Goal: Task Accomplishment & Management: Use online tool/utility

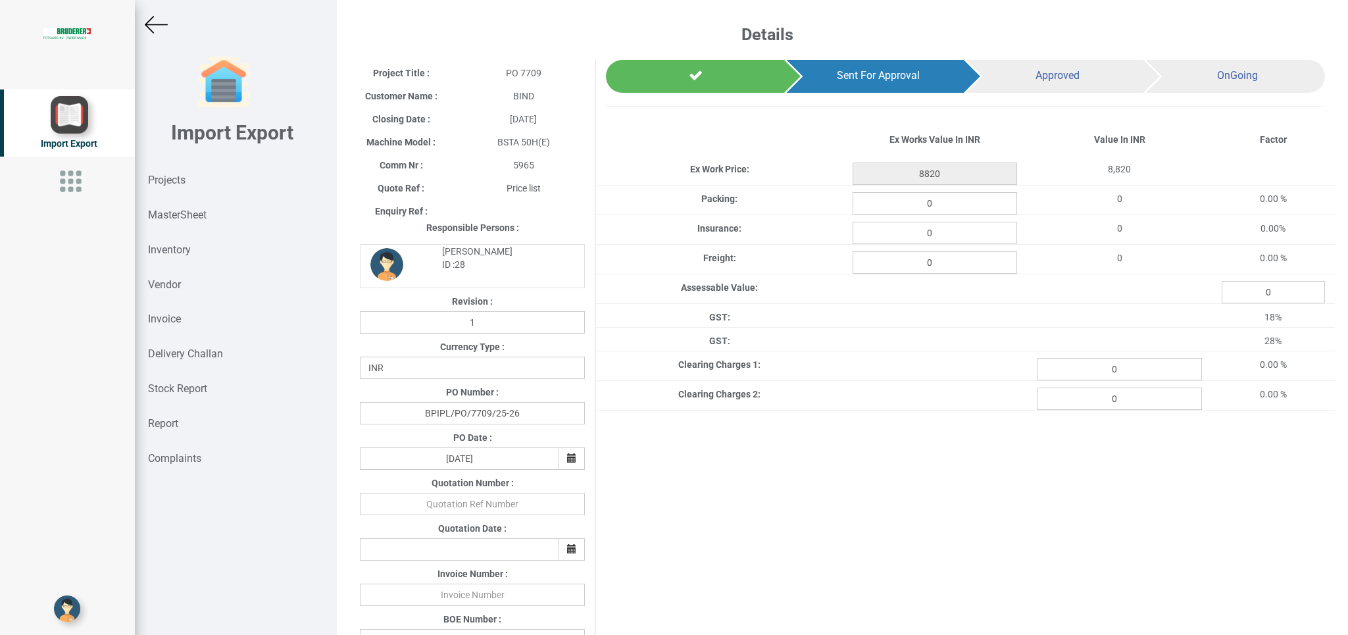
select select "INR"
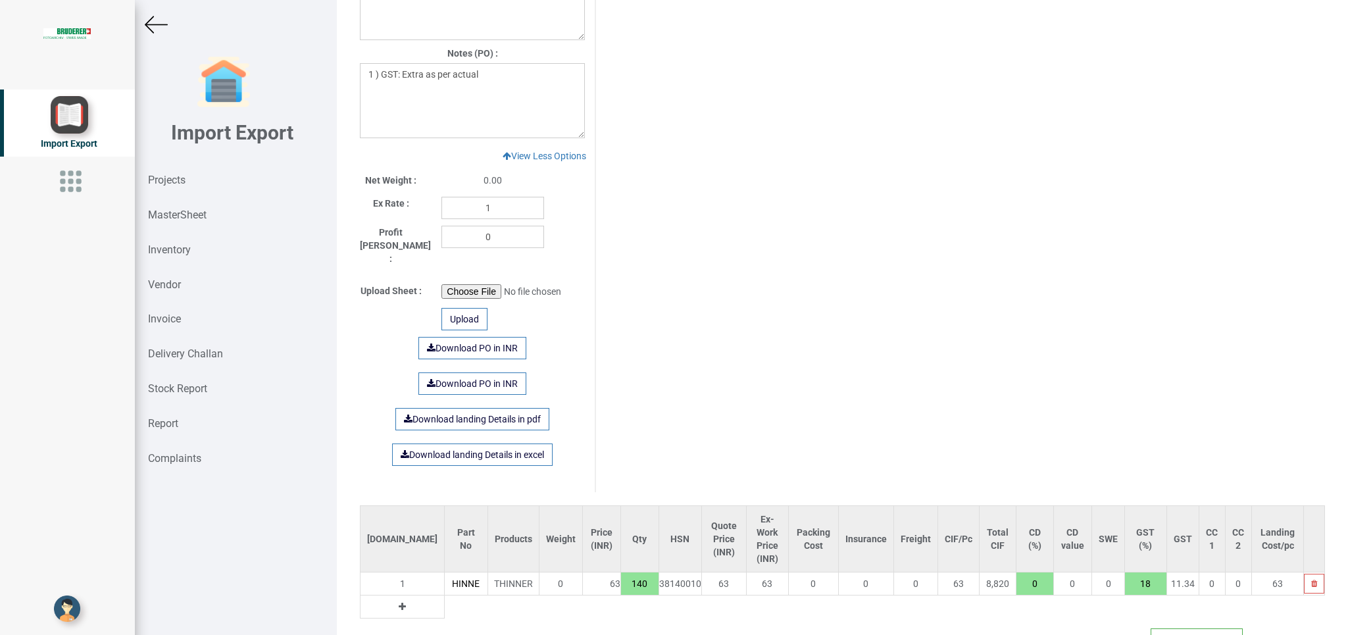
click at [621, 574] on input "140" at bounding box center [639, 583] width 37 height 22
drag, startPoint x: 588, startPoint y: 572, endPoint x: 615, endPoint y: 576, distance: 27.4
click at [621, 576] on input "140" at bounding box center [639, 583] width 37 height 22
type input "63"
type input "1"
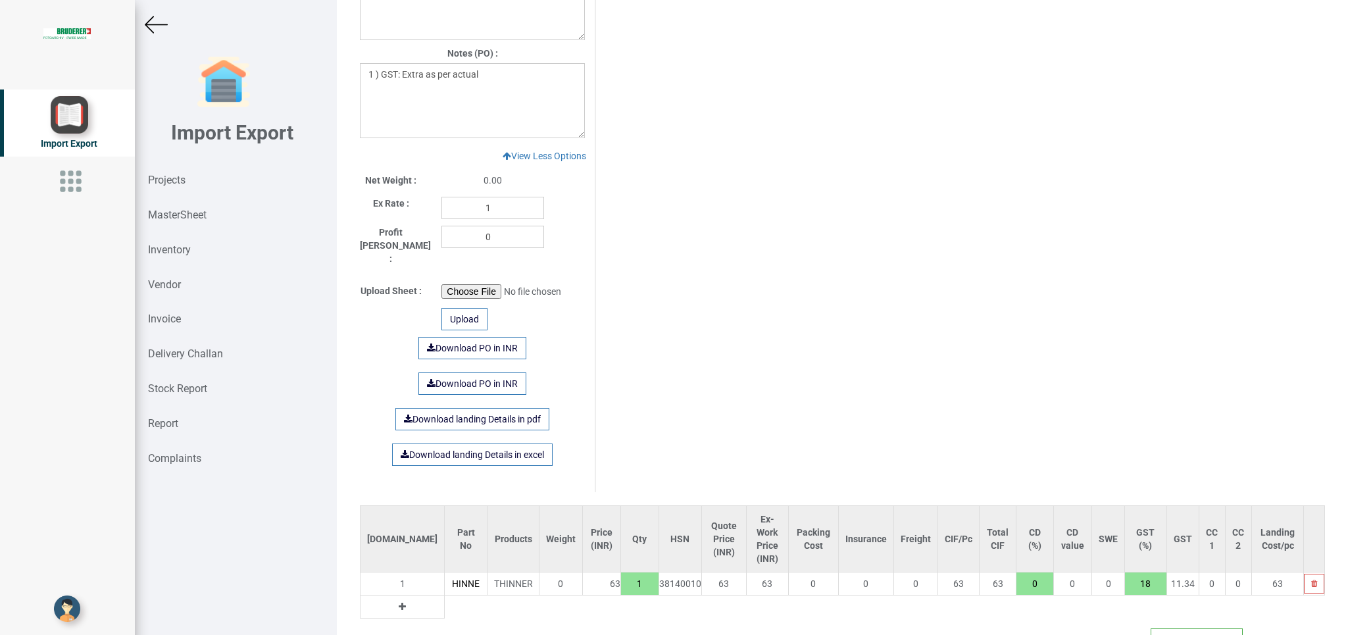
type input "756"
type input "12"
type input "7875"
type input "125"
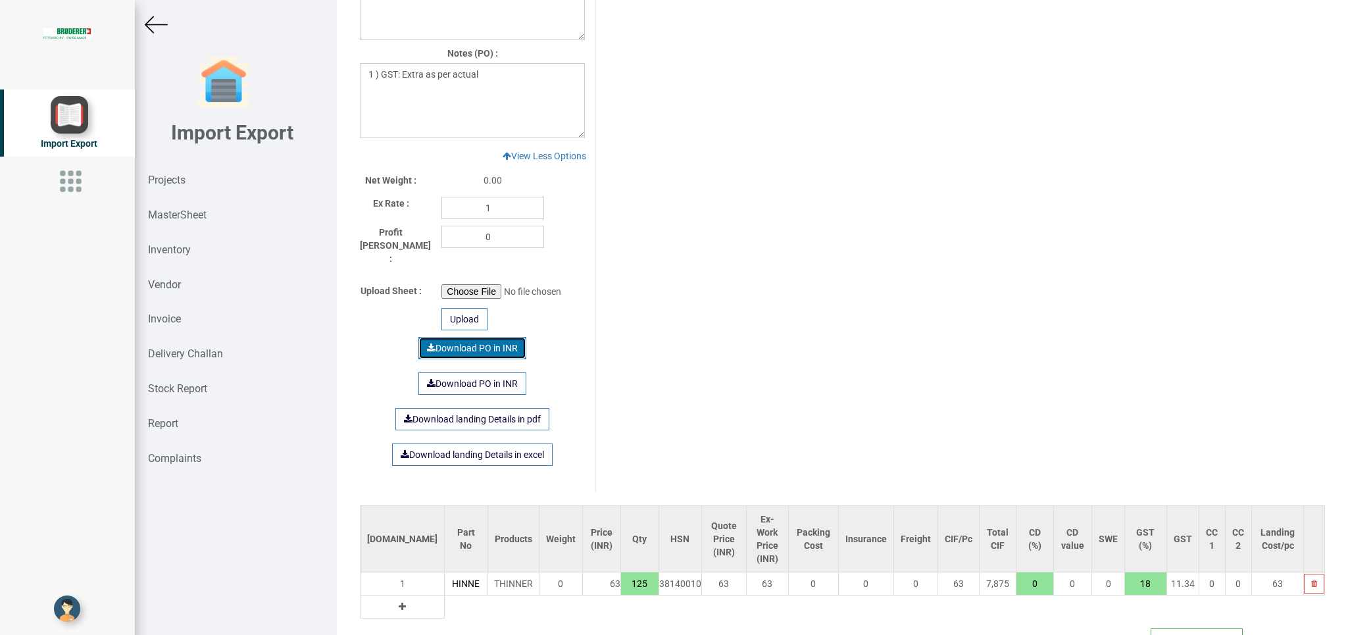
click at [475, 337] on link "Download PO in INR" at bounding box center [472, 348] width 108 height 22
click at [179, 185] on strong "Projects" at bounding box center [166, 180] width 37 height 12
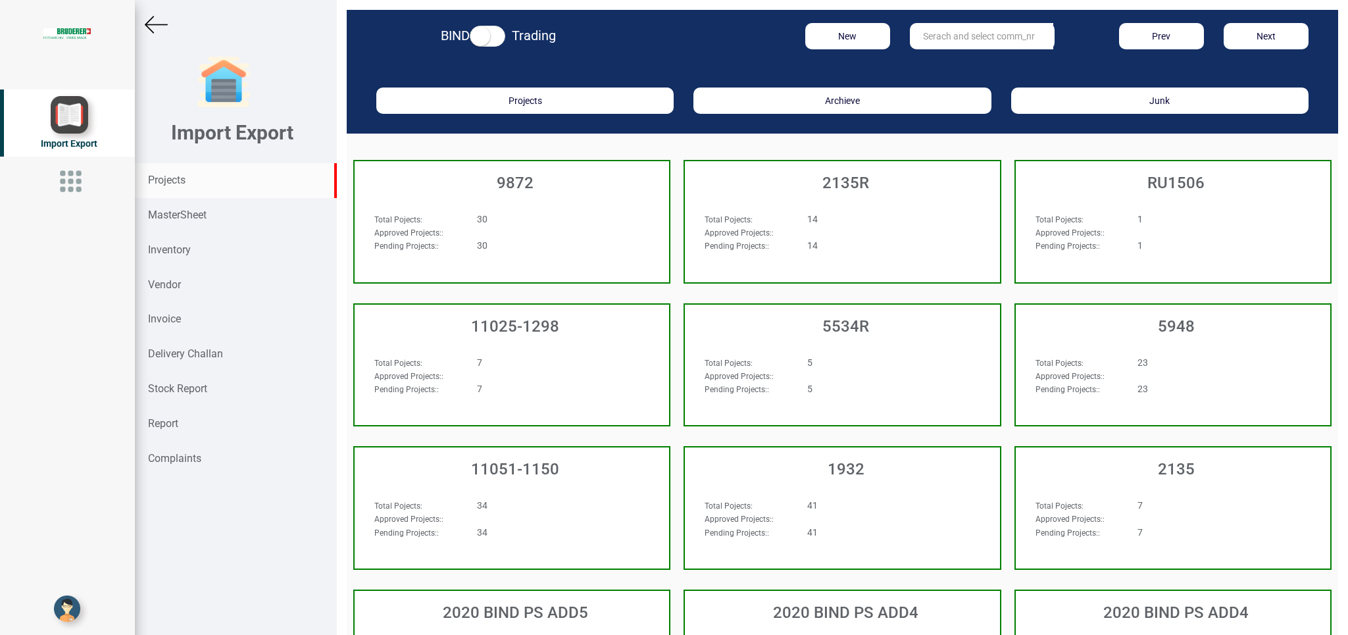
click at [959, 28] on input "text" at bounding box center [981, 36] width 143 height 26
click at [925, 61] on strong "630" at bounding box center [932, 63] width 16 height 11
type input "6300"
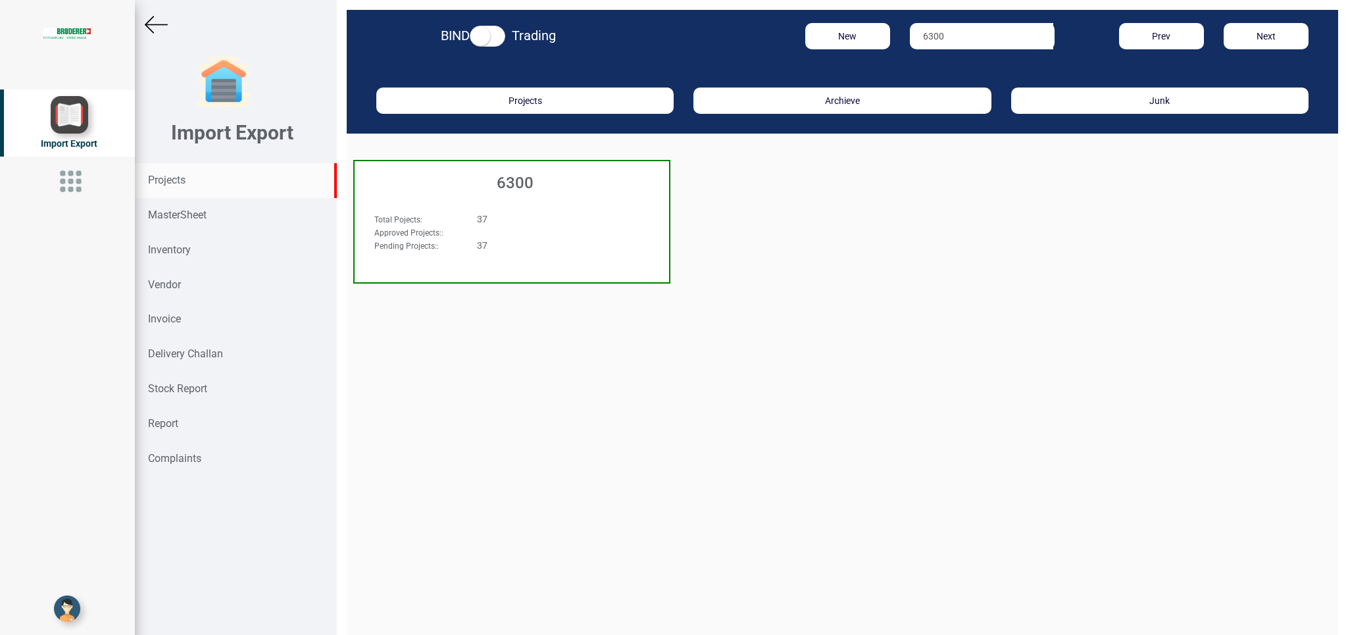
click at [596, 205] on div "Total Pojects : 37 Approved Projects: : Pending Projects: : 37" at bounding box center [512, 237] width 314 height 76
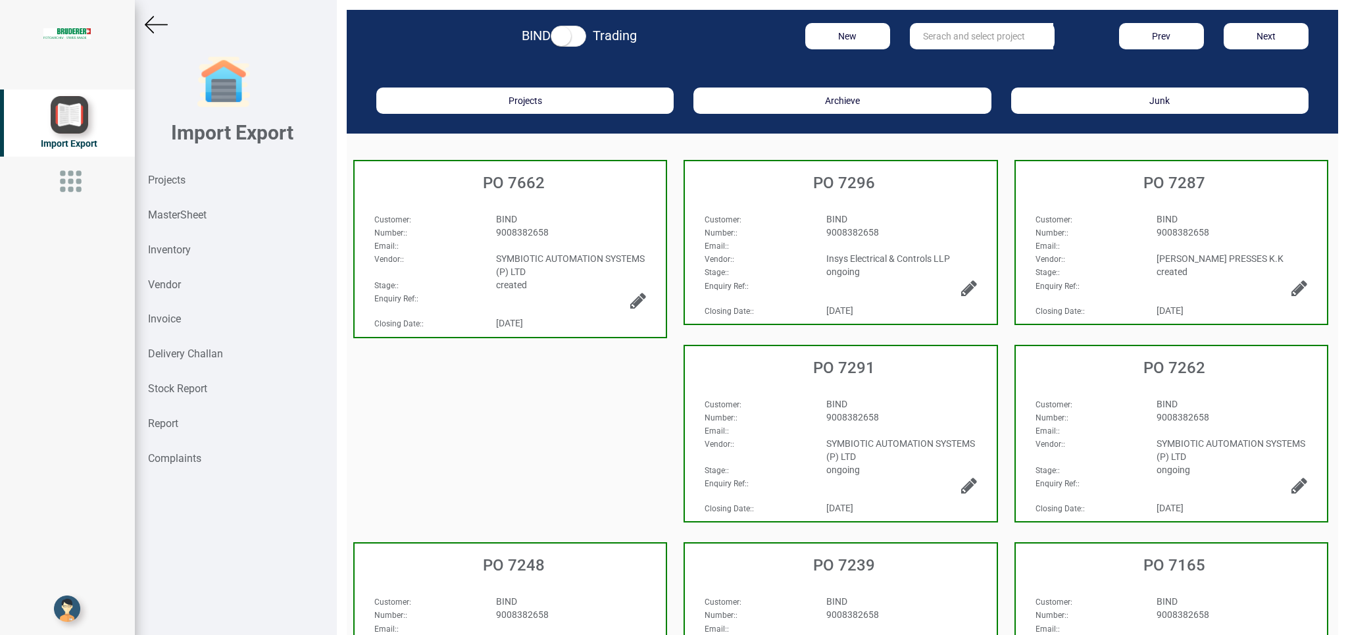
click at [896, 238] on div "9008382658" at bounding box center [901, 232] width 170 height 13
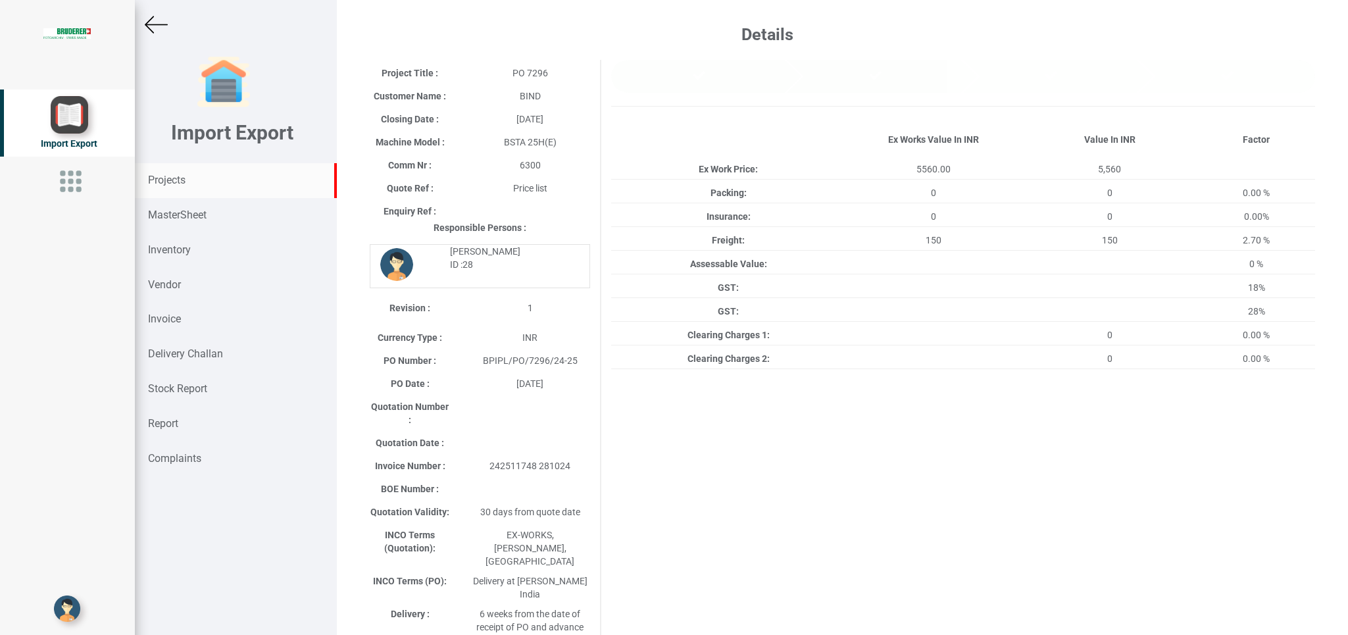
click at [172, 184] on strong "Projects" at bounding box center [166, 180] width 37 height 12
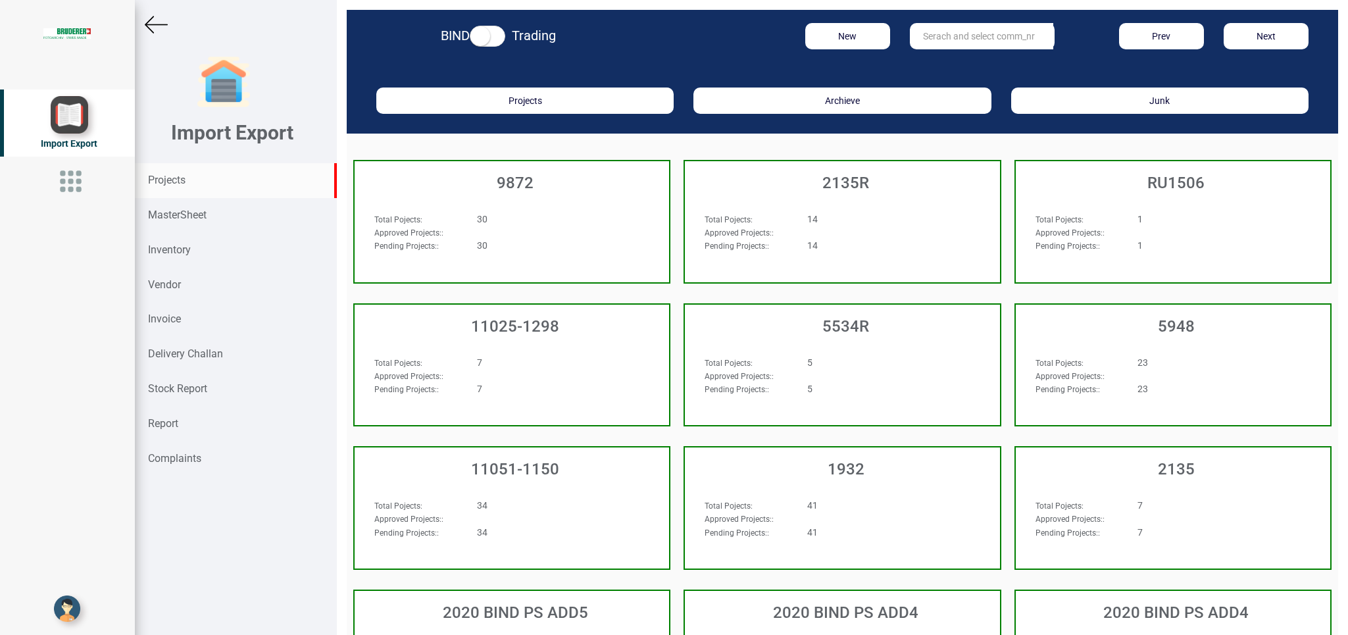
click at [947, 28] on input "text" at bounding box center [981, 36] width 143 height 26
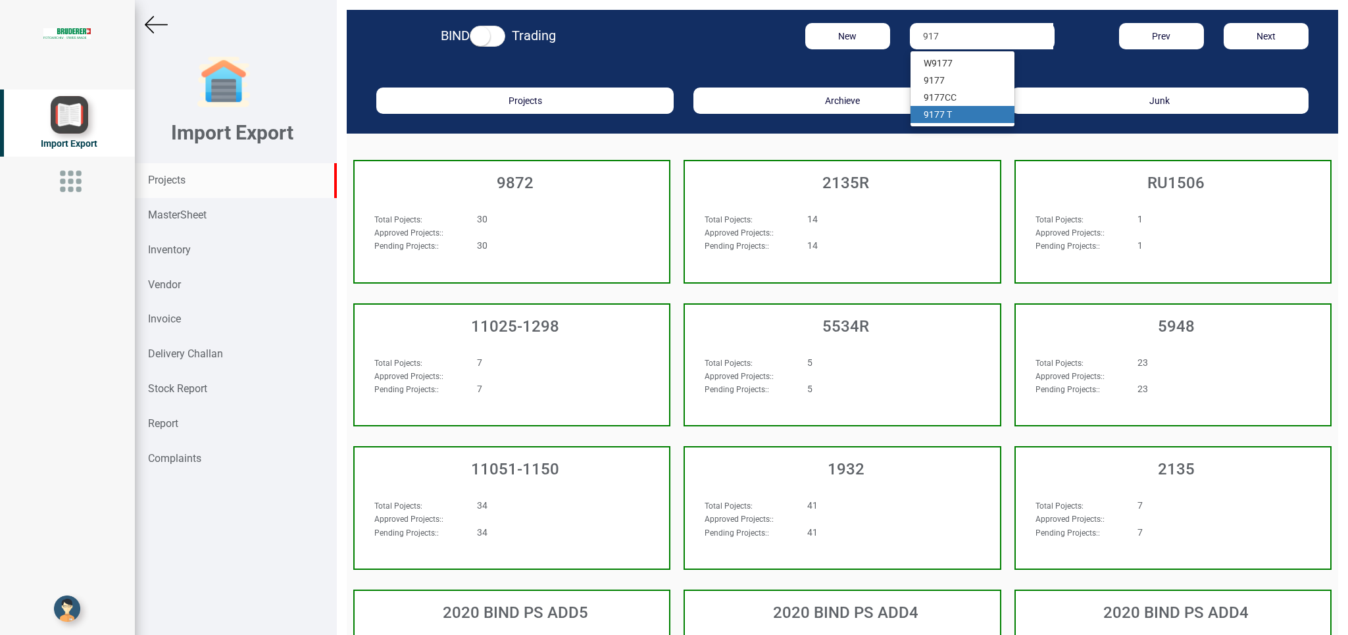
click at [949, 122] on link "917 7 T" at bounding box center [962, 114] width 104 height 17
type input "9177 T"
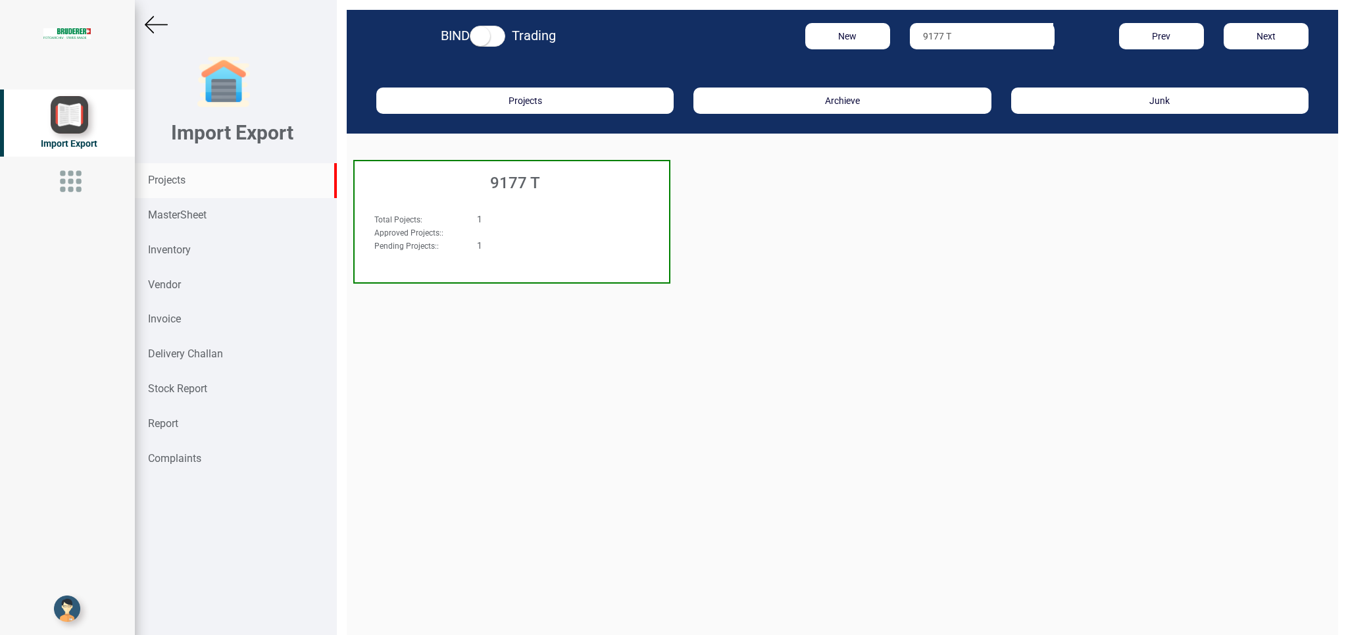
click at [518, 215] on div "1" at bounding box center [538, 218] width 143 height 13
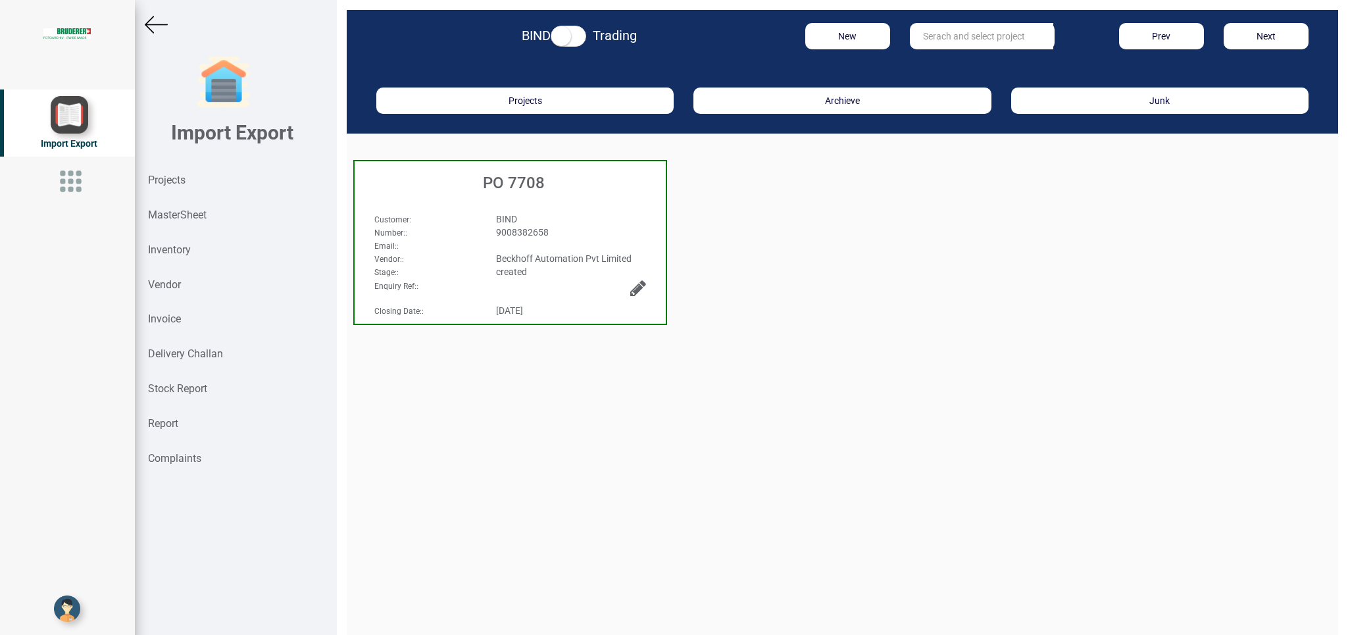
click at [641, 288] on icon at bounding box center [638, 288] width 16 height 18
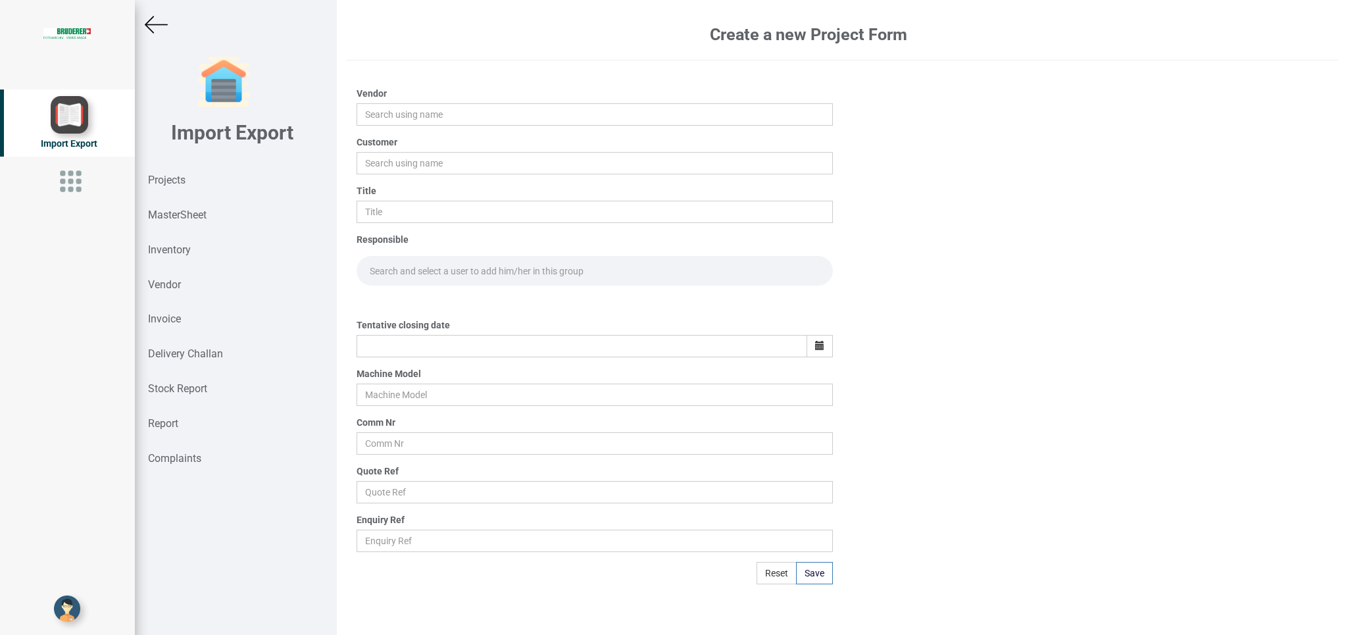
type input "Beckhoff Automation Pvt Limited"
type input "BIND"
type input "PO 7708"
type input "[DATE]"
type input "BSTA 25H(E)"
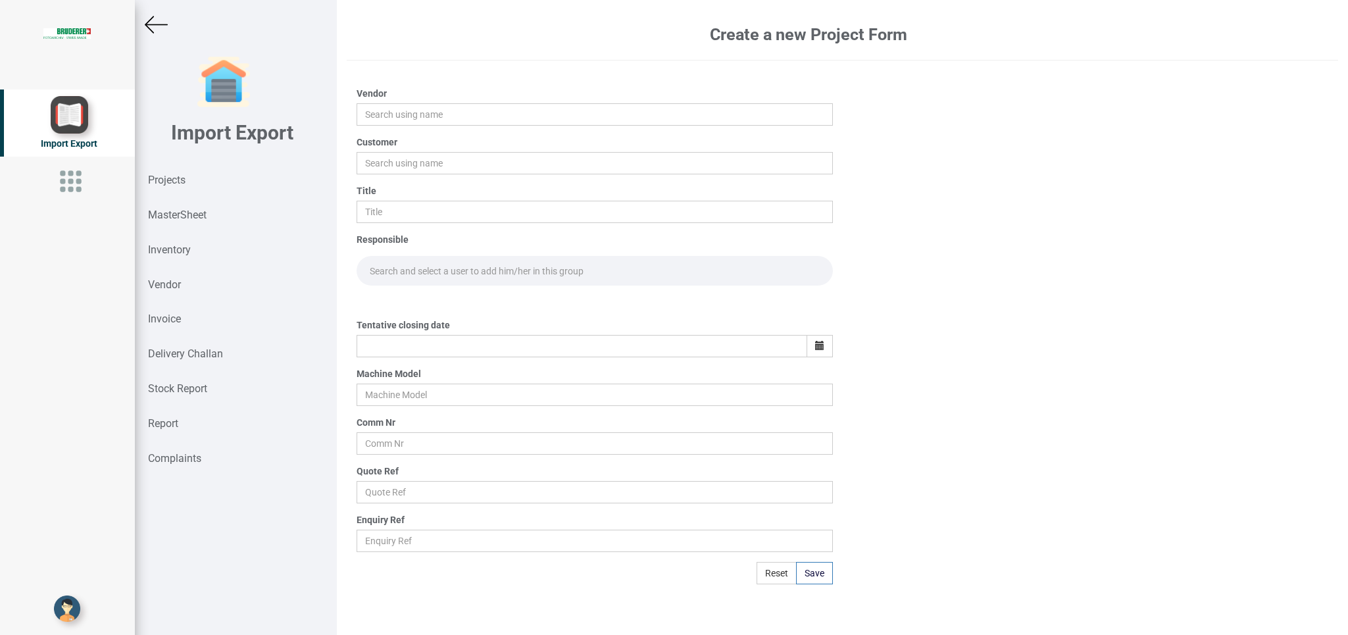
type input "9177 T"
type input "Price list"
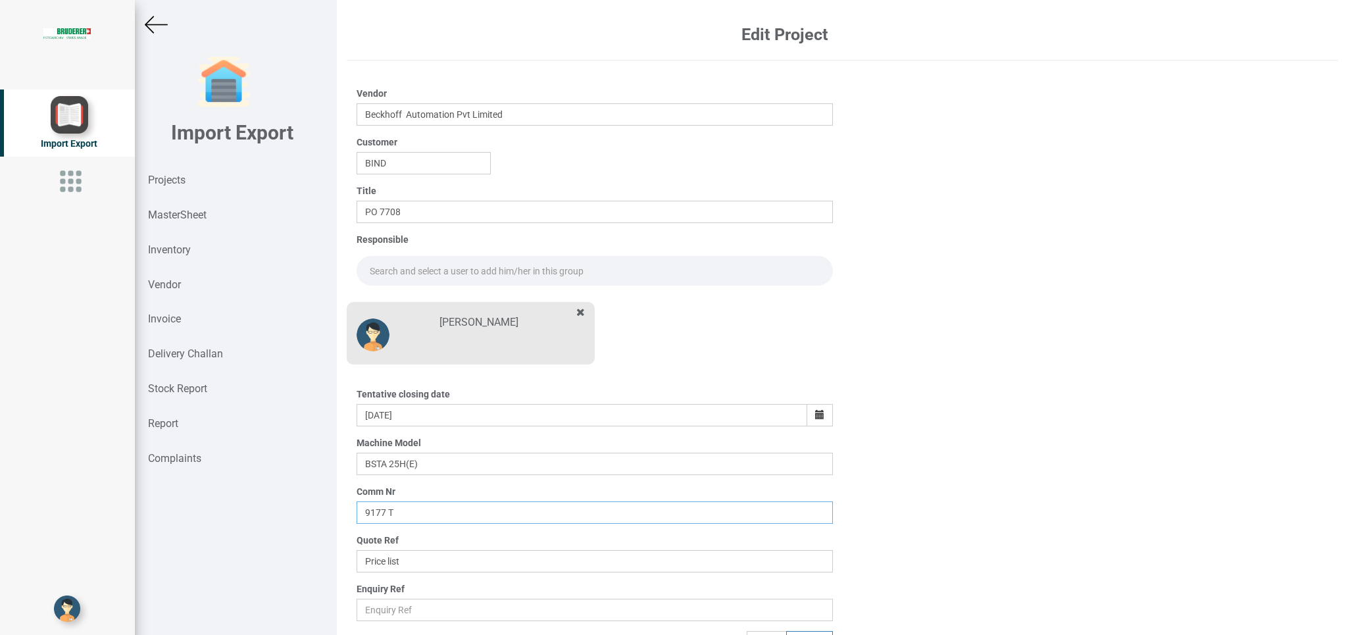
drag, startPoint x: 412, startPoint y: 510, endPoint x: 245, endPoint y: 503, distance: 167.9
click at [357, 503] on input "9177 T" at bounding box center [595, 512] width 476 height 22
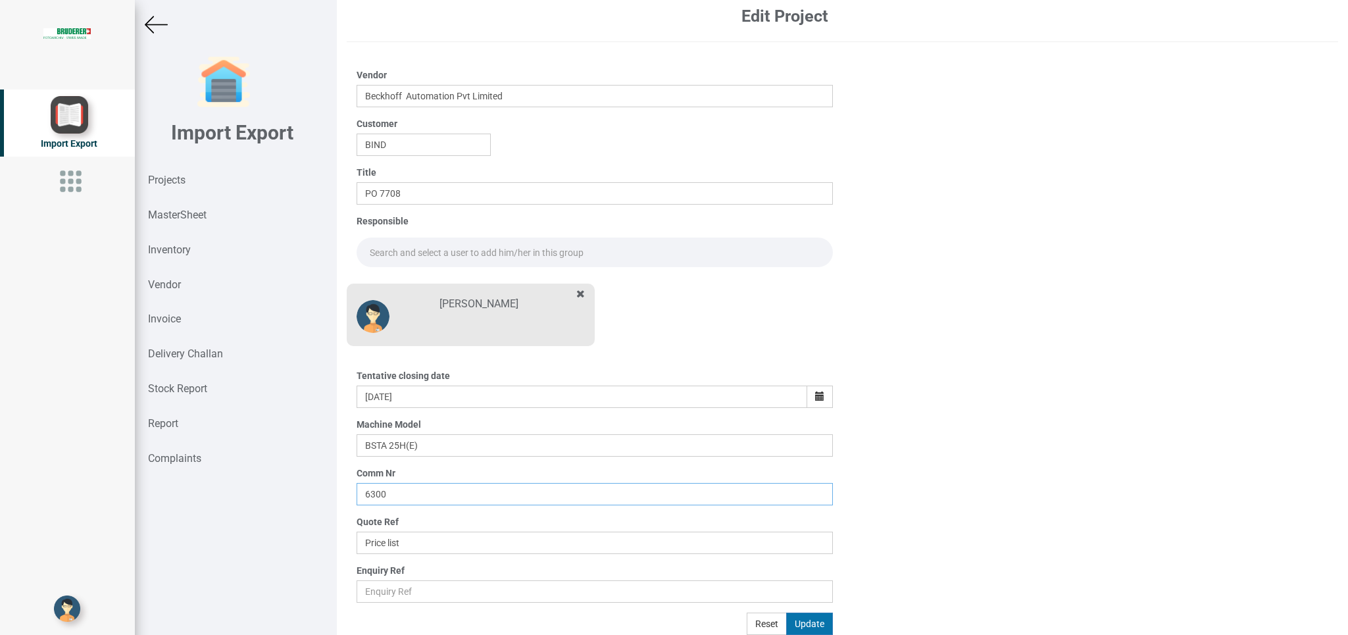
type input "6300"
click at [797, 624] on button "Update" at bounding box center [809, 623] width 47 height 22
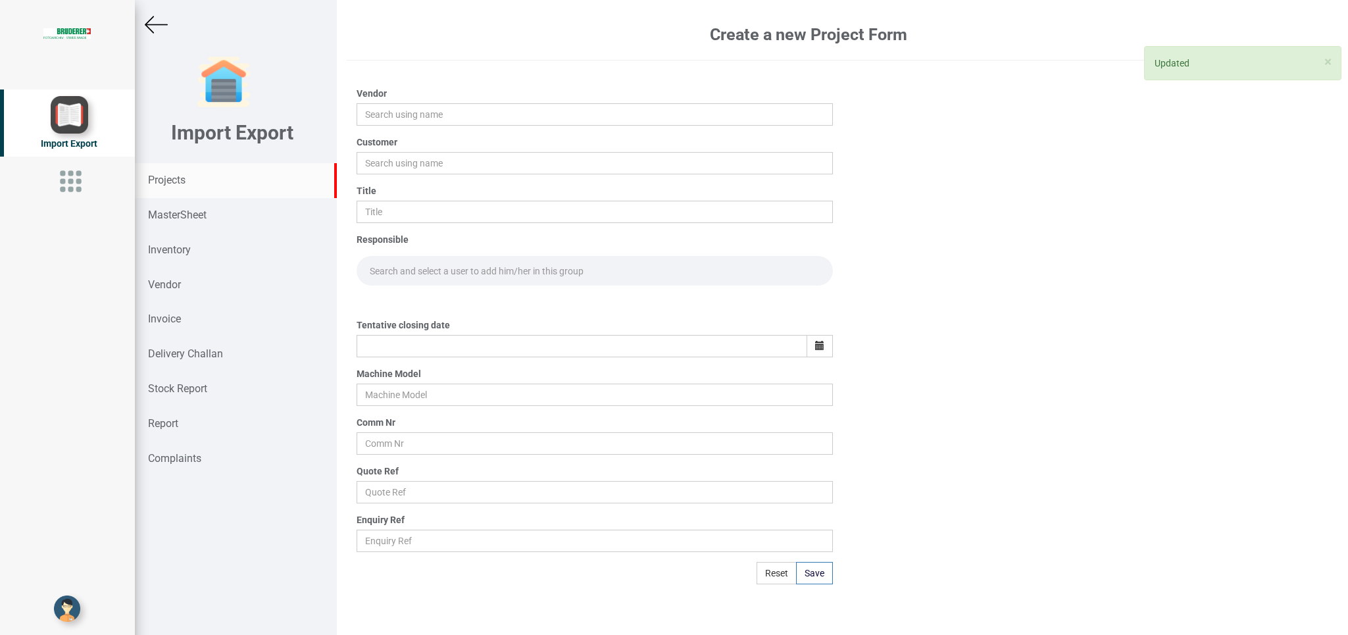
click at [191, 173] on div "Projects" at bounding box center [236, 180] width 202 height 35
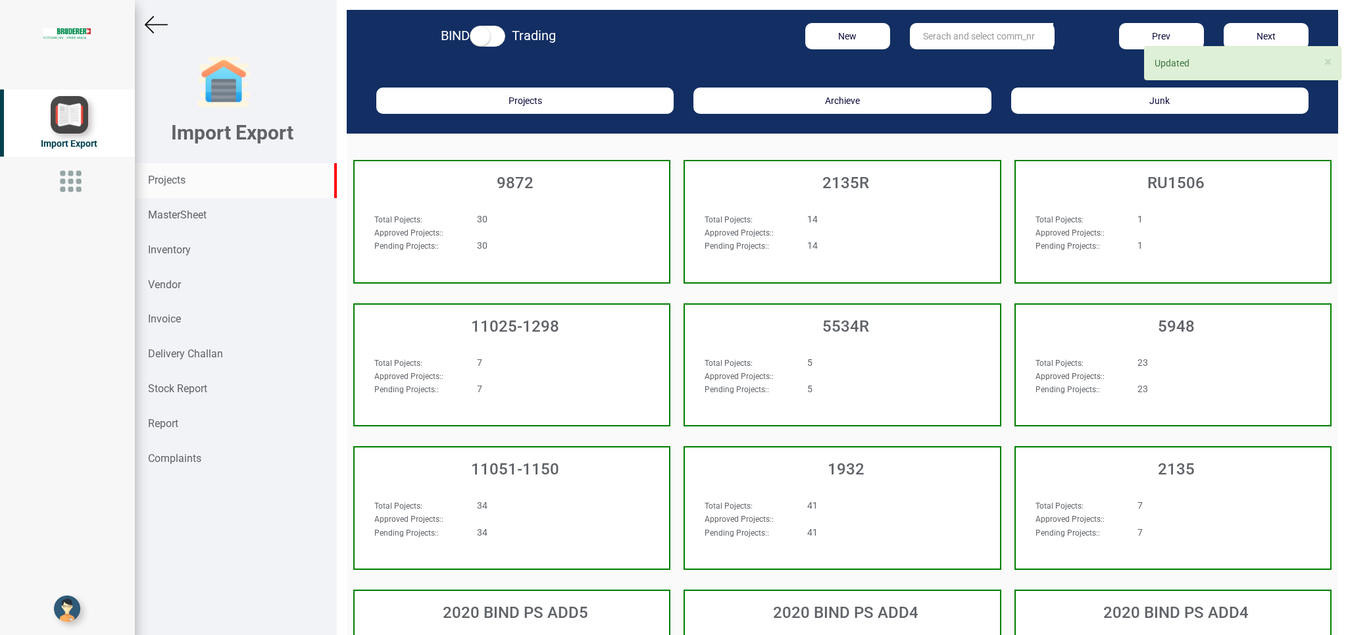
click at [926, 31] on input "text" at bounding box center [981, 36] width 143 height 26
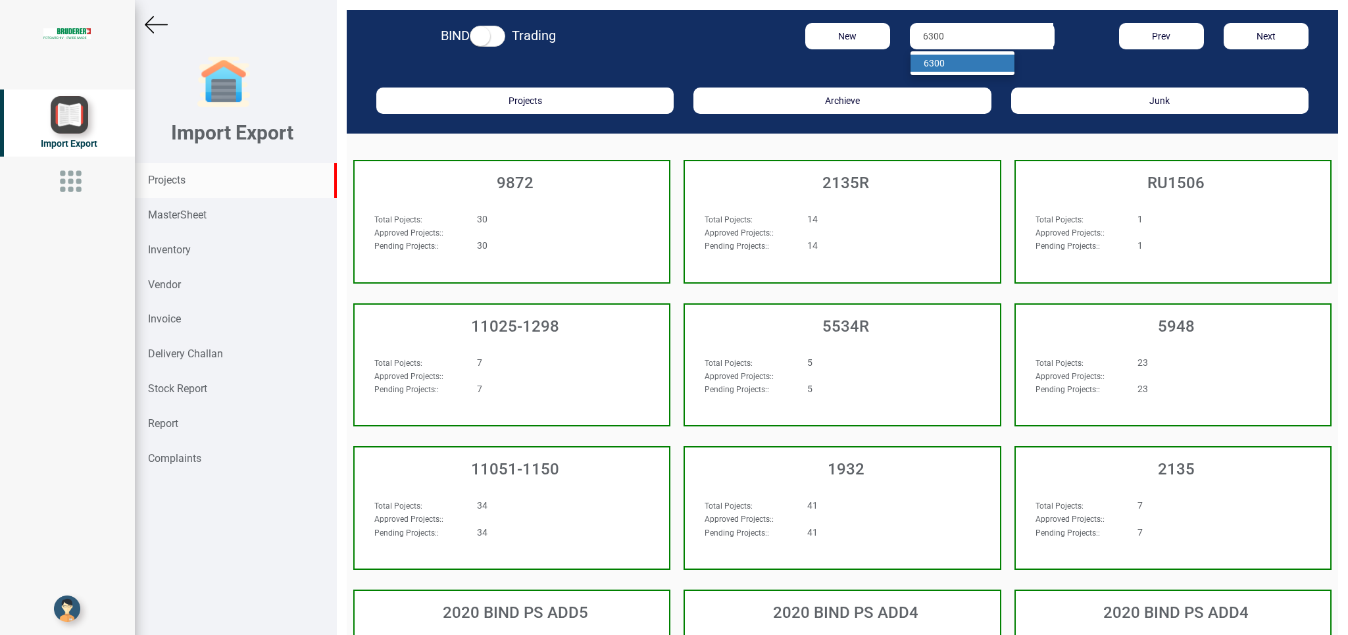
click at [923, 72] on ul "6300" at bounding box center [962, 63] width 105 height 25
drag, startPoint x: 956, startPoint y: 39, endPoint x: 813, endPoint y: 31, distance: 143.6
click at [910, 33] on input "6300" at bounding box center [981, 36] width 143 height 26
click at [949, 63] on link "630 0" at bounding box center [962, 63] width 104 height 17
type input "6300"
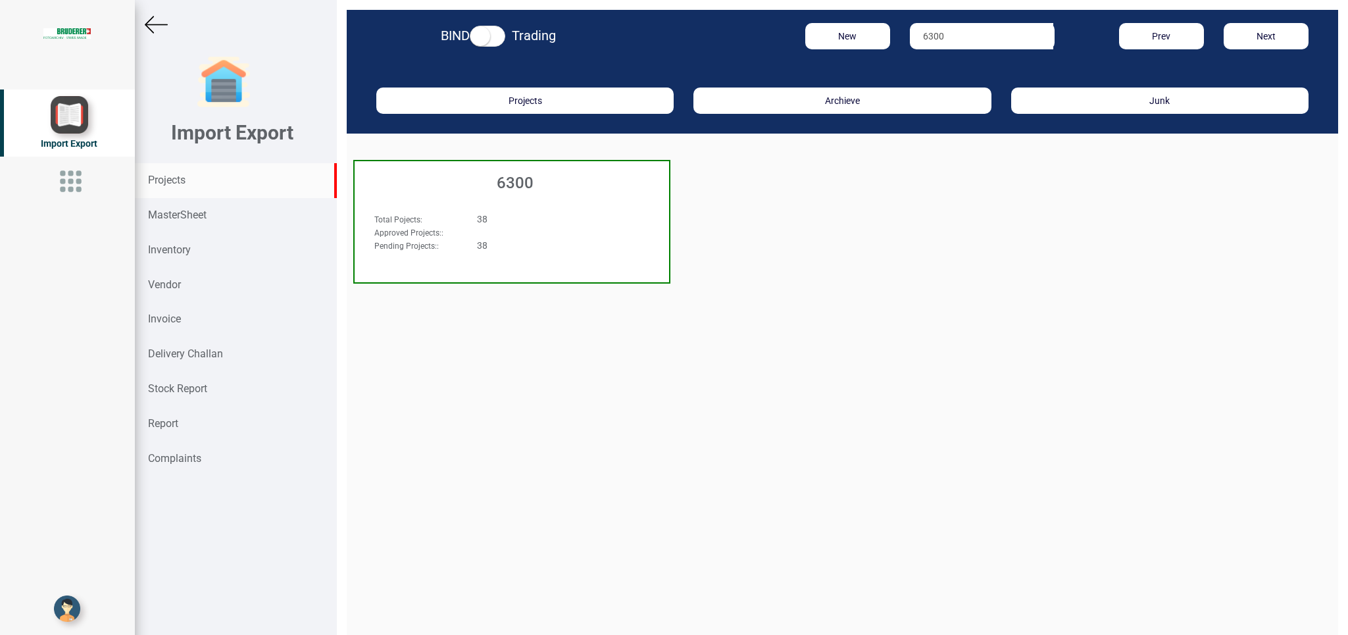
click at [583, 187] on h3 "6300" at bounding box center [515, 182] width 308 height 17
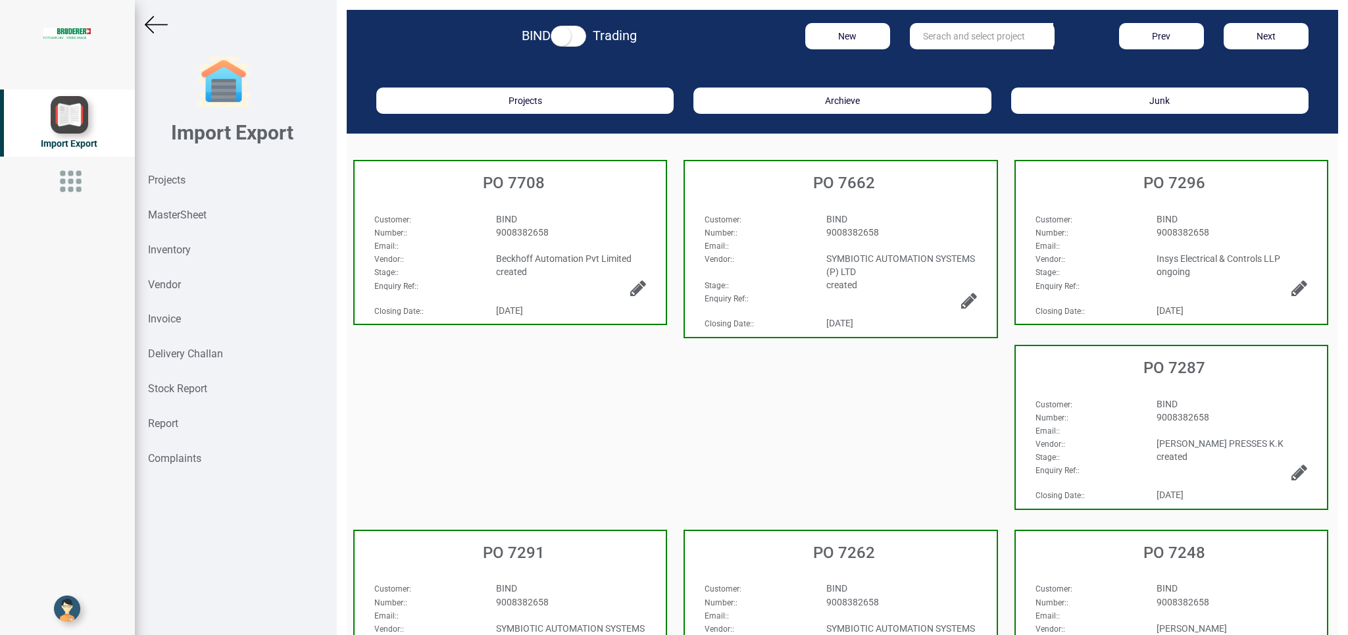
click at [558, 199] on div "PO 7708" at bounding box center [510, 180] width 311 height 38
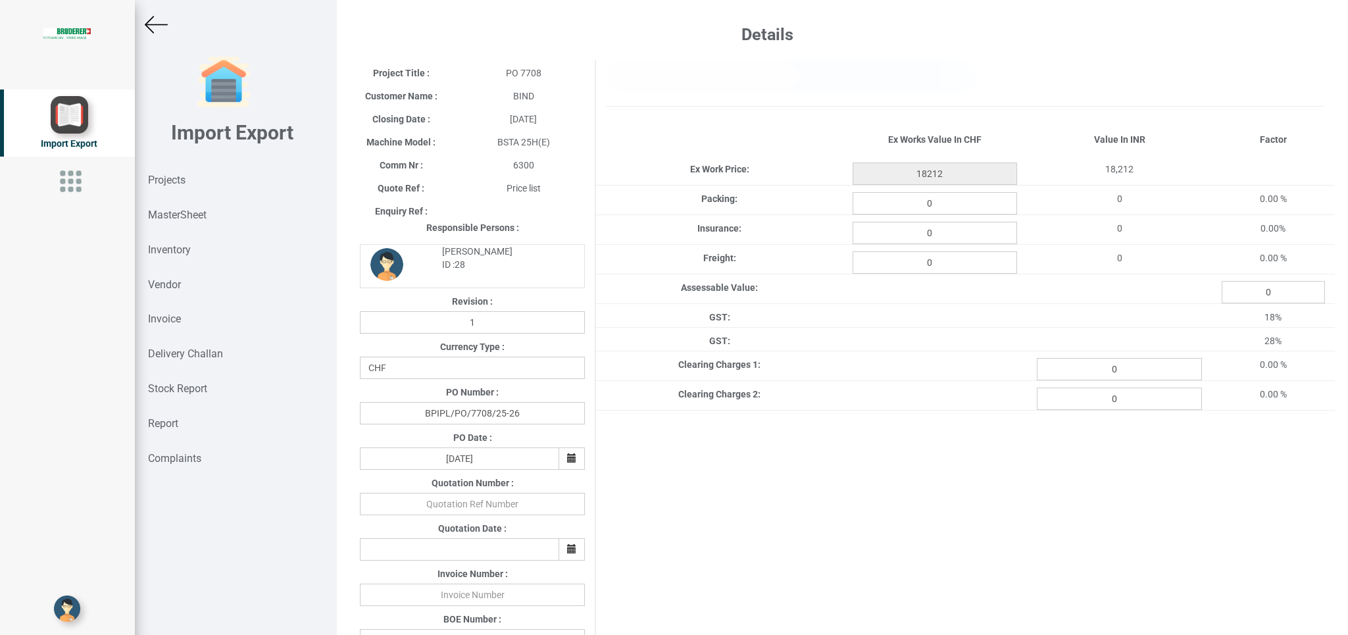
scroll to position [569, 0]
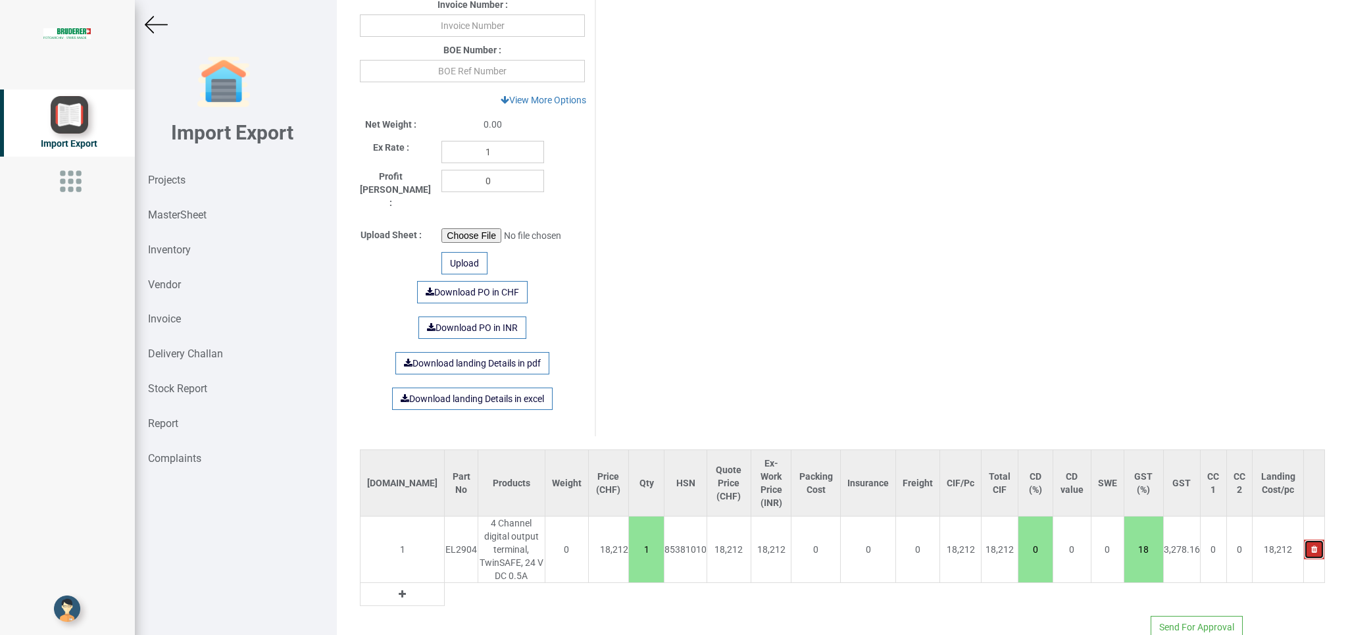
click at [1304, 539] on button "button" at bounding box center [1314, 549] width 20 height 20
type input "0"
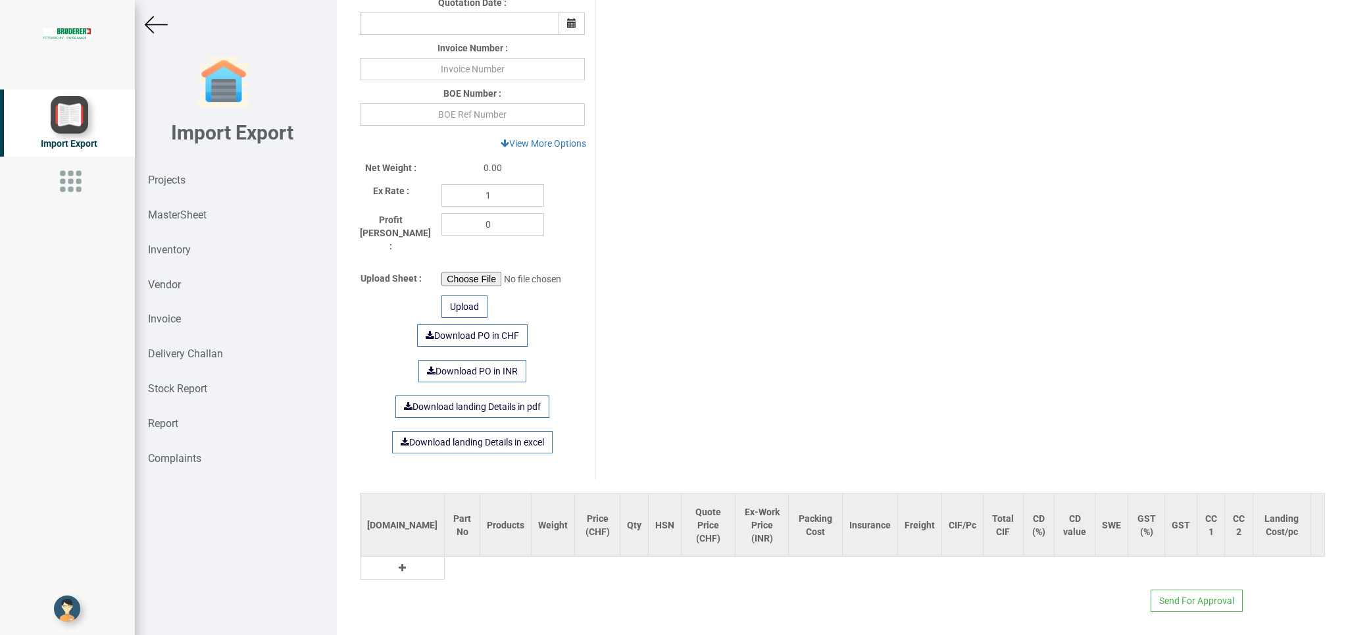
scroll to position [512, 0]
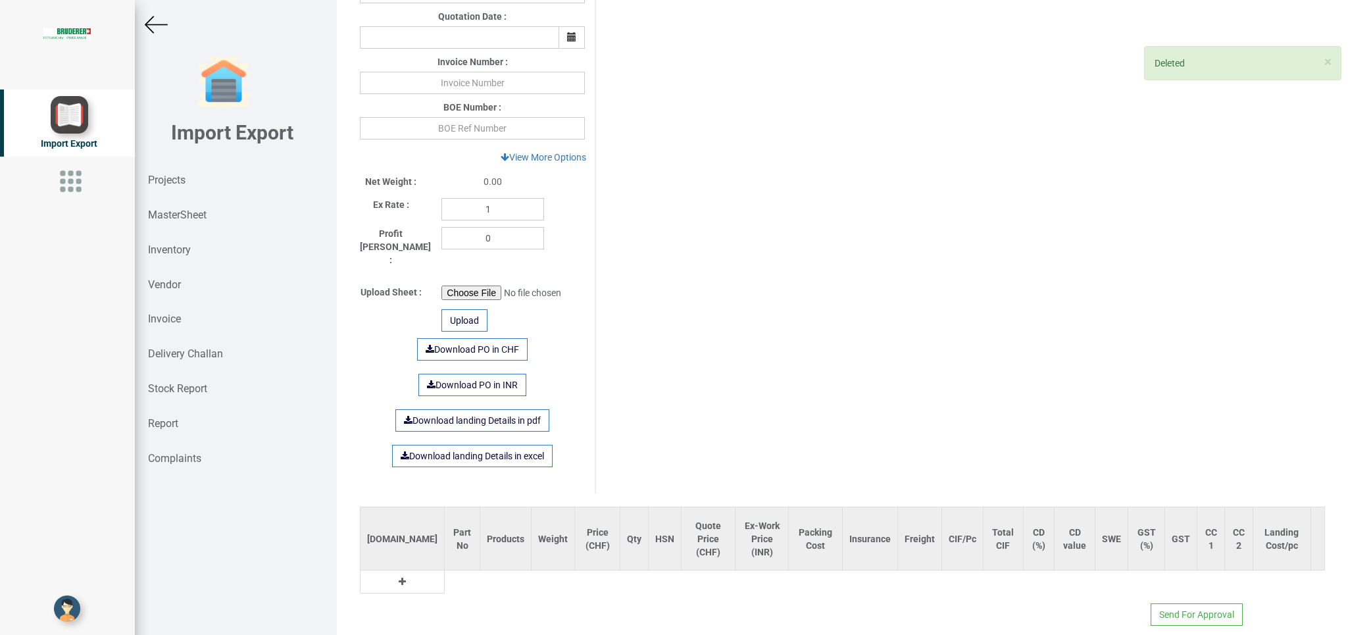
click at [395, 574] on button at bounding box center [402, 581] width 15 height 14
click at [445, 574] on input "text" at bounding box center [466, 585] width 43 height 22
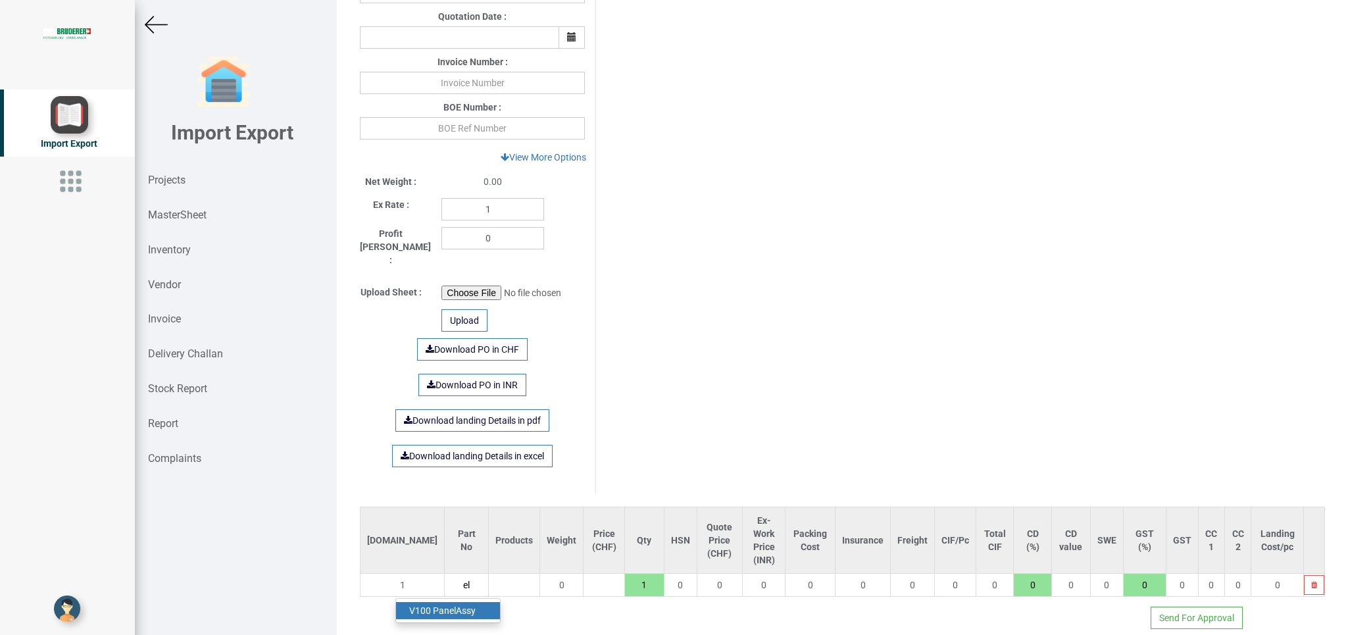
type input "e"
type input "EL2809"
click at [453, 602] on link "EL2809" at bounding box center [448, 610] width 104 height 17
type input "7058"
type input "18"
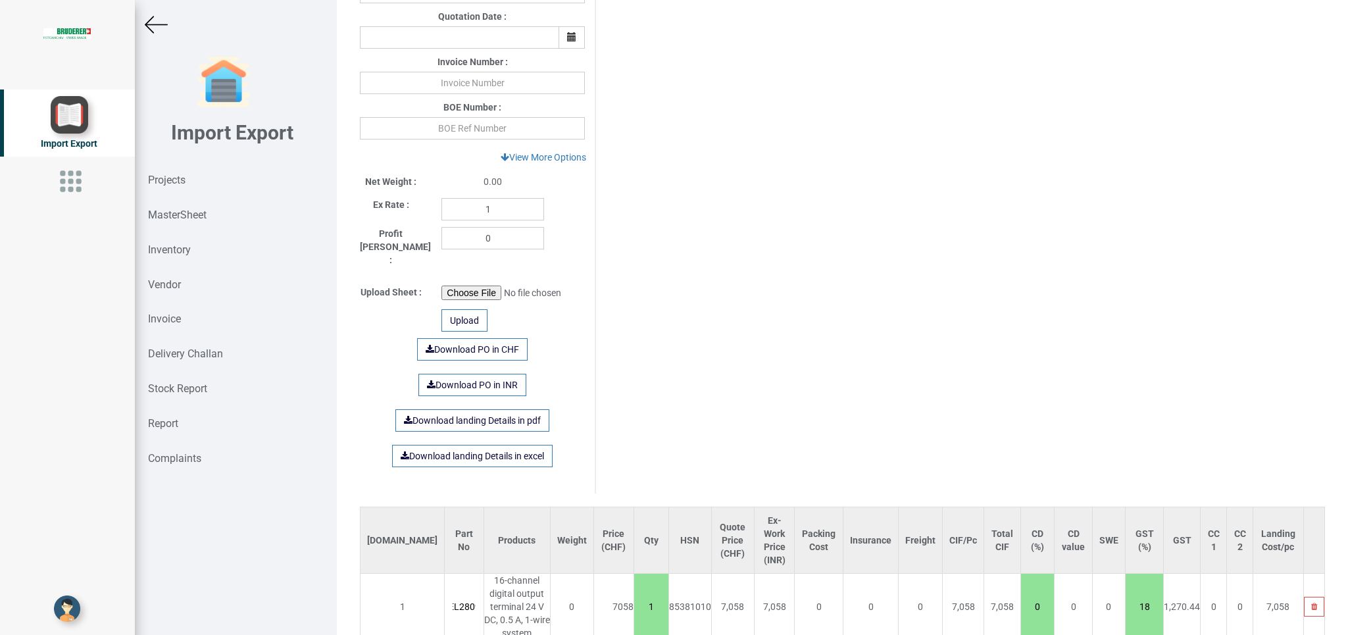
scroll to position [569, 0]
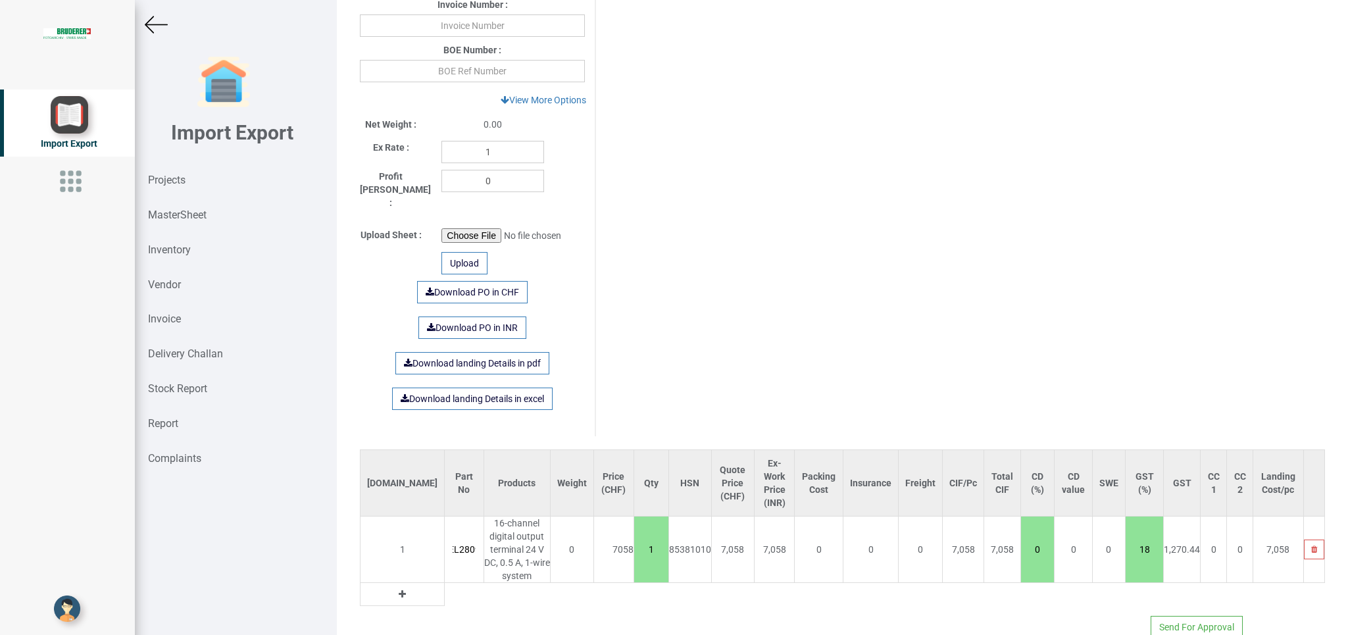
click at [399, 589] on icon at bounding box center [402, 593] width 7 height 9
click at [397, 583] on tr "2 0 1 0 0 0 0 0 0 0 0 0 0 0 0 0 0 0 0" at bounding box center [842, 594] width 964 height 23
click at [445, 583] on input "text" at bounding box center [464, 594] width 38 height 22
type input "C9900-K552"
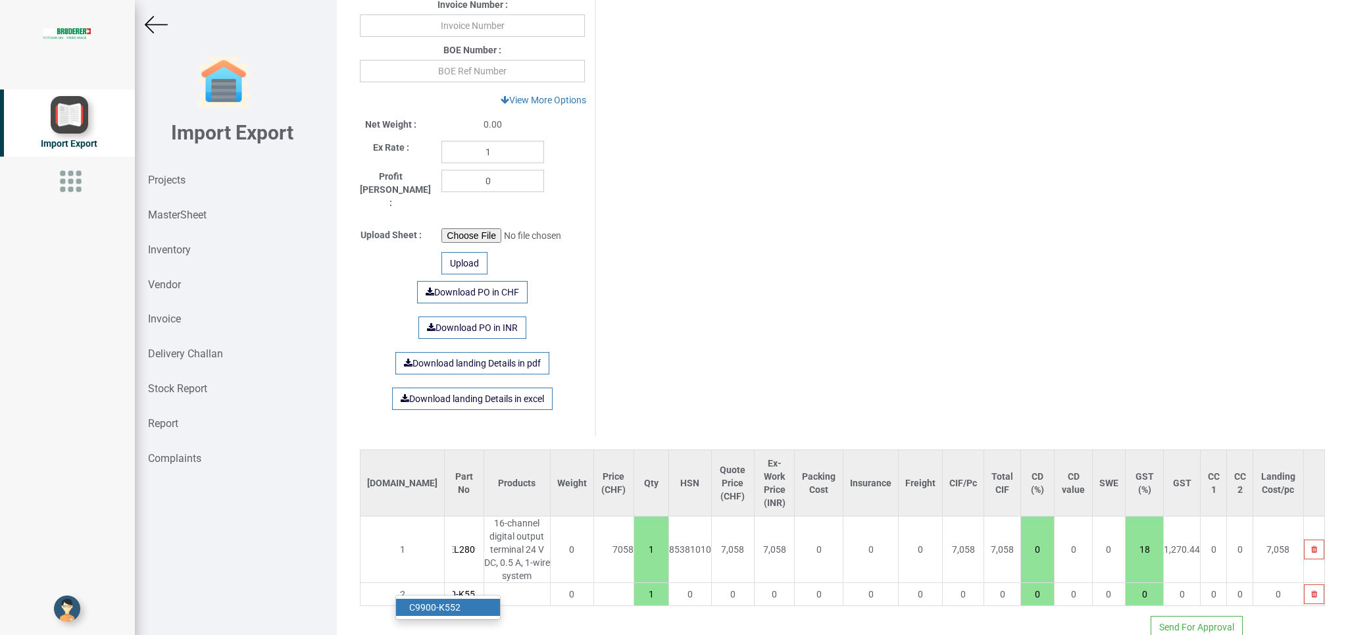
click at [442, 602] on strong "C9900-K552" at bounding box center [434, 607] width 51 height 11
type input "8139"
type input "18"
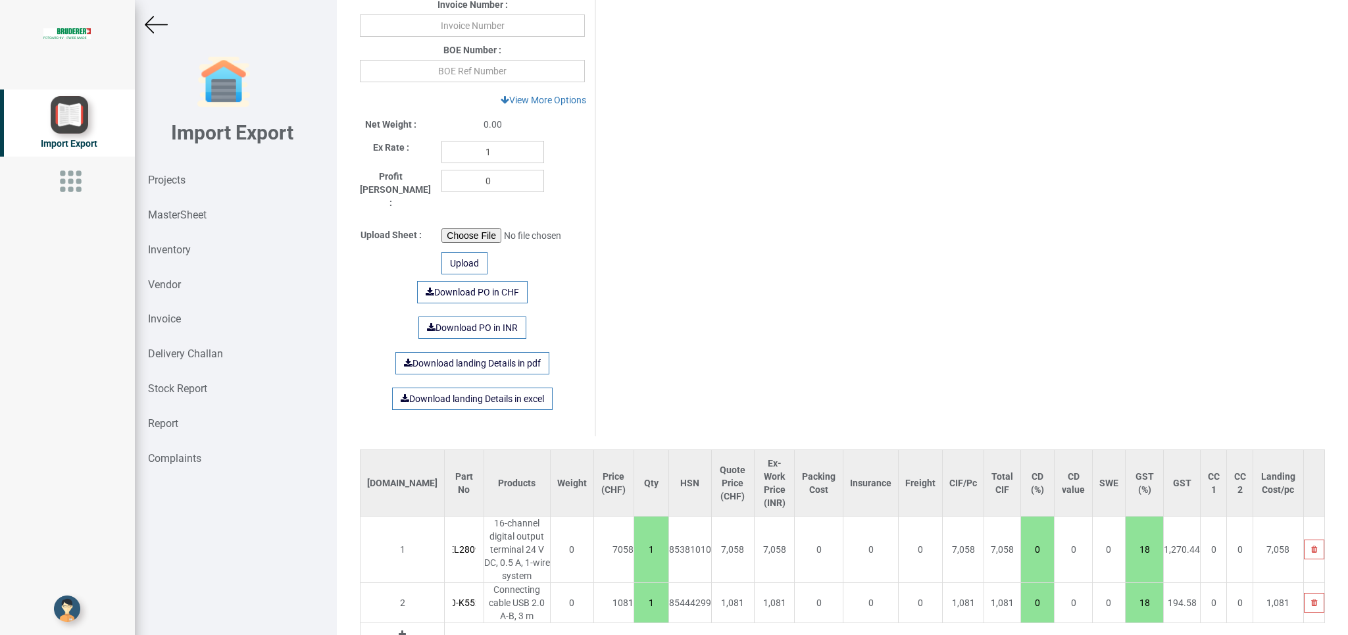
click at [399, 630] on icon at bounding box center [402, 634] width 7 height 9
click at [445, 623] on input "text" at bounding box center [464, 634] width 38 height 22
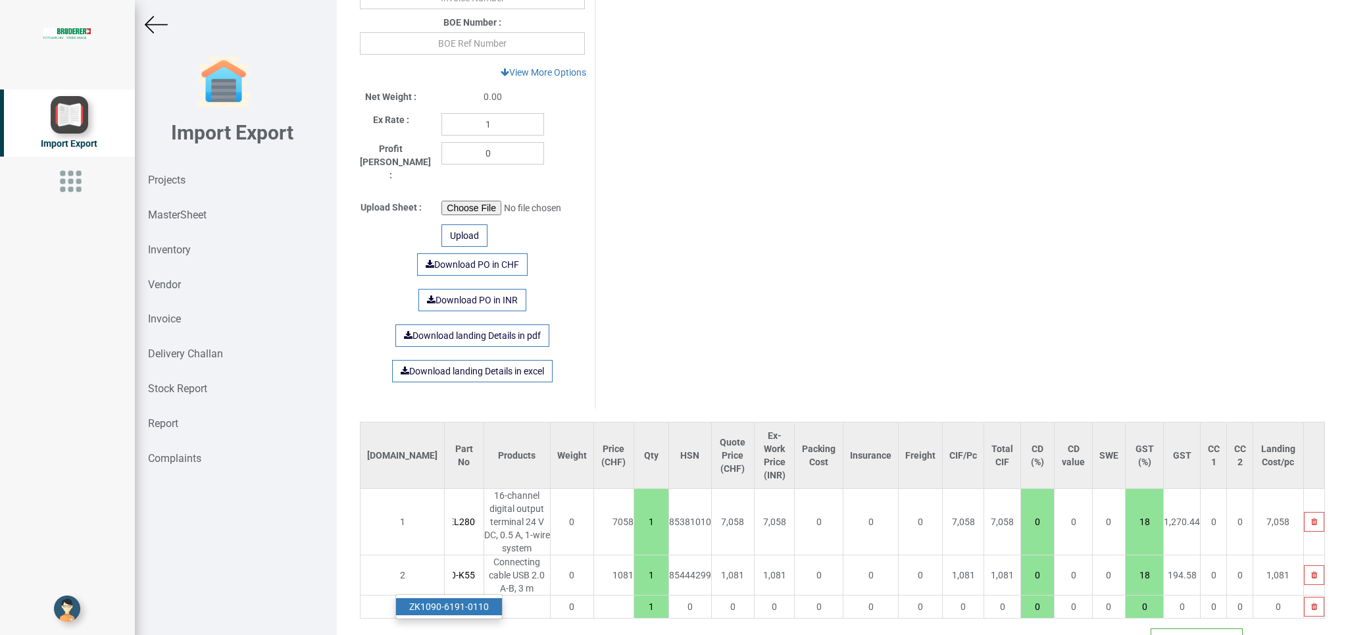
scroll to position [0, 18]
type input "ZK1090-61"
click at [481, 598] on link "ZK1090-61 91-0110" at bounding box center [449, 606] width 106 height 17
type input "14174"
type input "ZK1090-6191-0110"
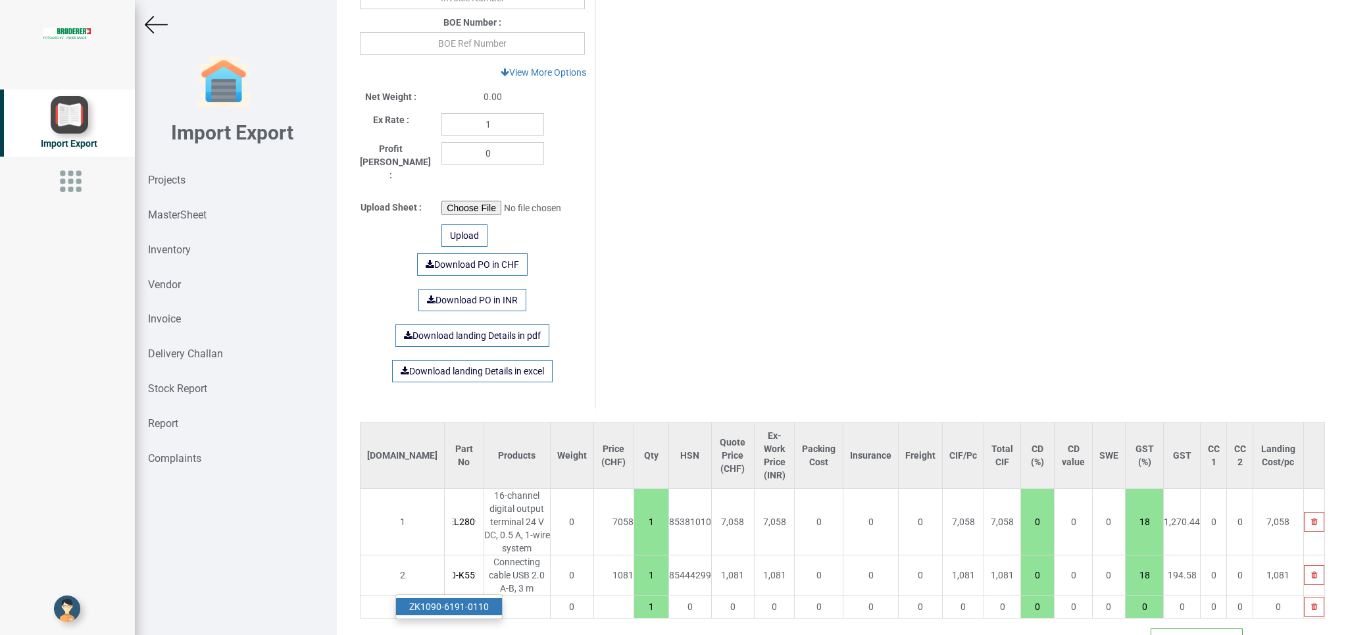
type input "18"
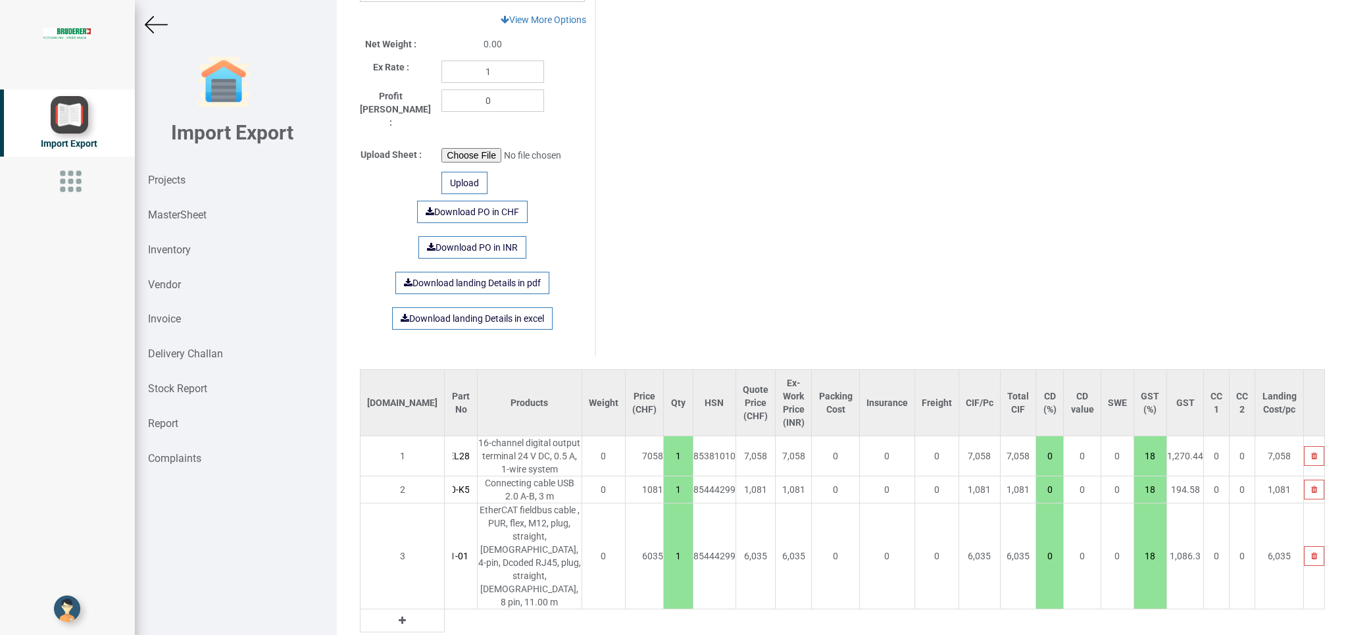
scroll to position [677, 0]
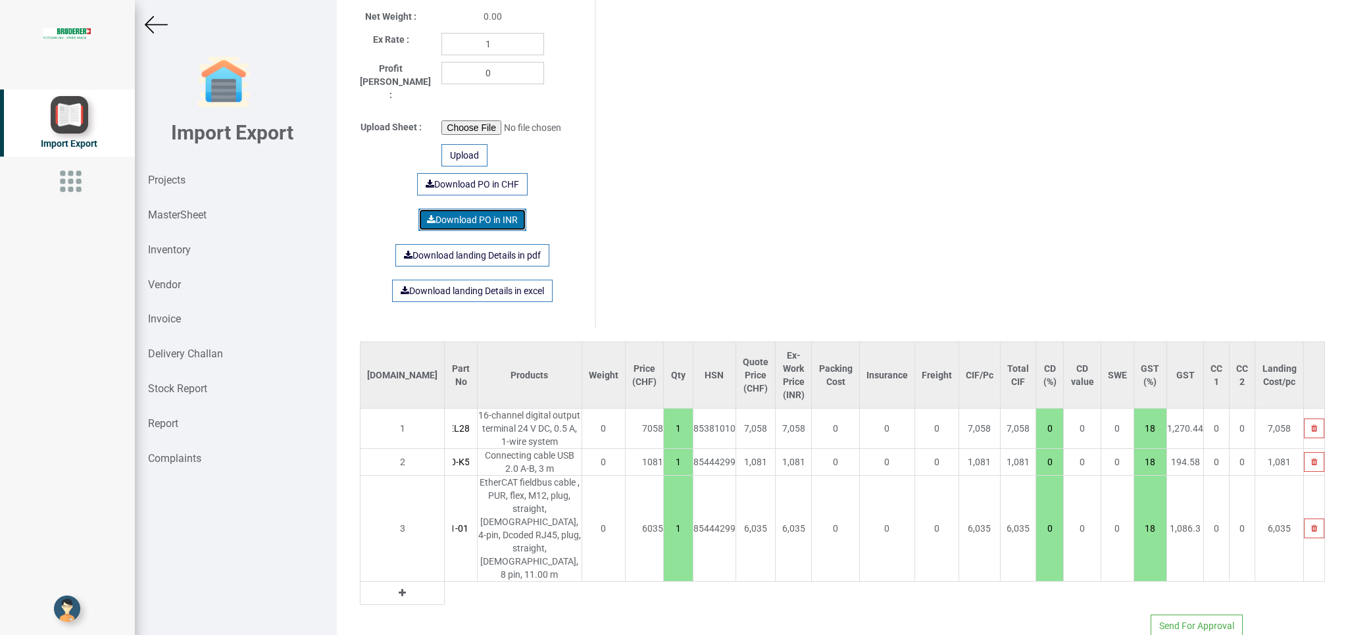
click at [477, 212] on link "Download PO in INR" at bounding box center [472, 220] width 108 height 22
